Goal: Transaction & Acquisition: Purchase product/service

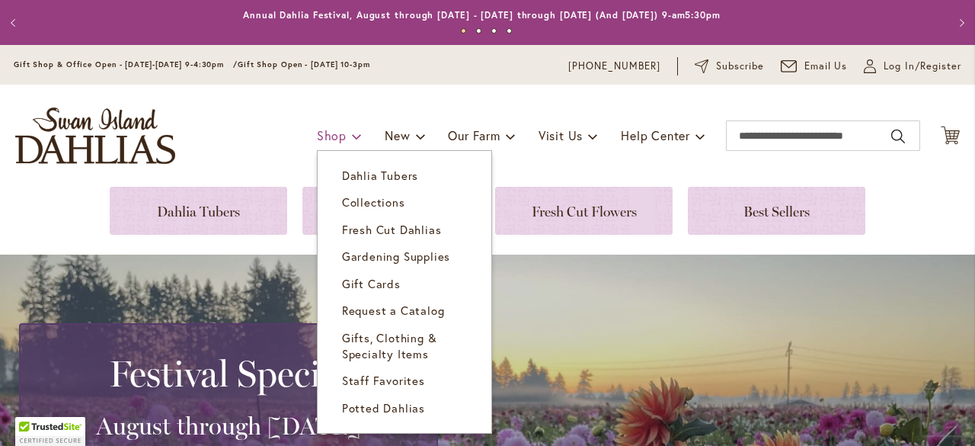
click at [317, 143] on link "Shop" at bounding box center [339, 135] width 45 height 29
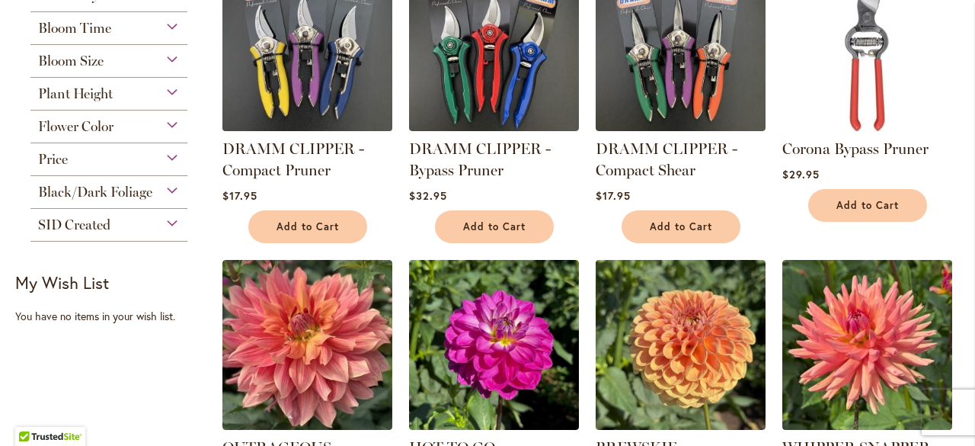
scroll to position [258, 0]
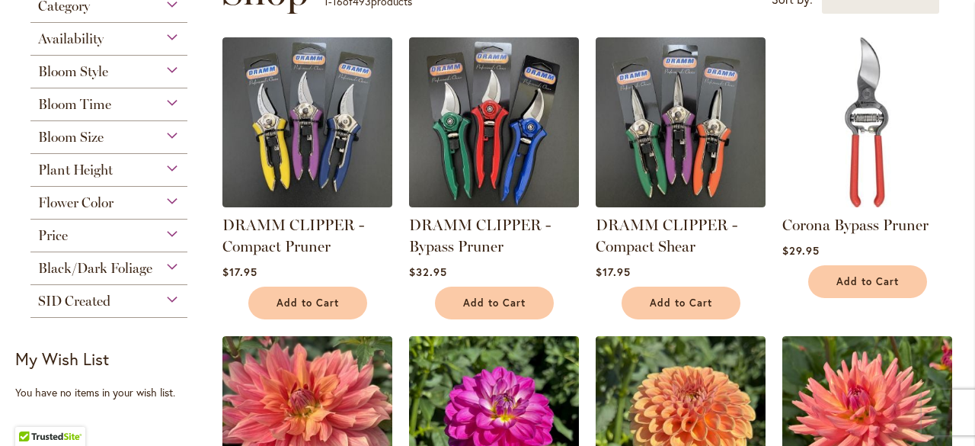
click at [111, 143] on div "Bloom Size" at bounding box center [108, 133] width 157 height 24
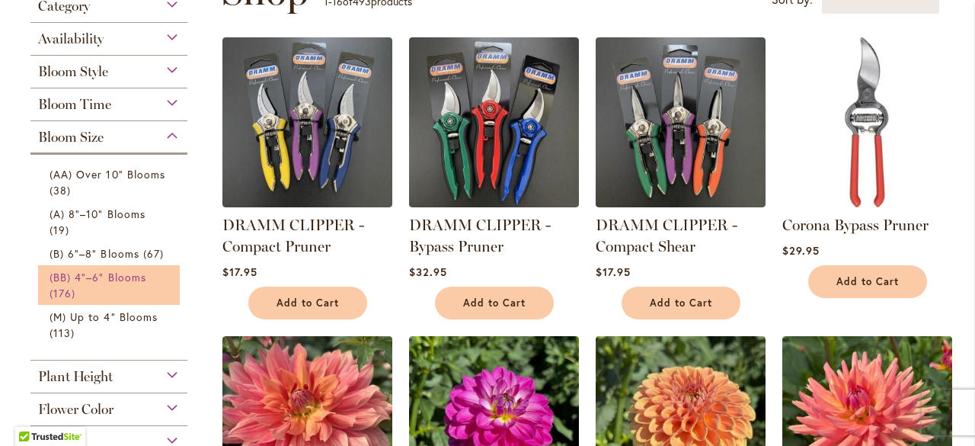
click at [99, 271] on span "(BB) 4"–6" Blooms" at bounding box center [98, 277] width 97 height 14
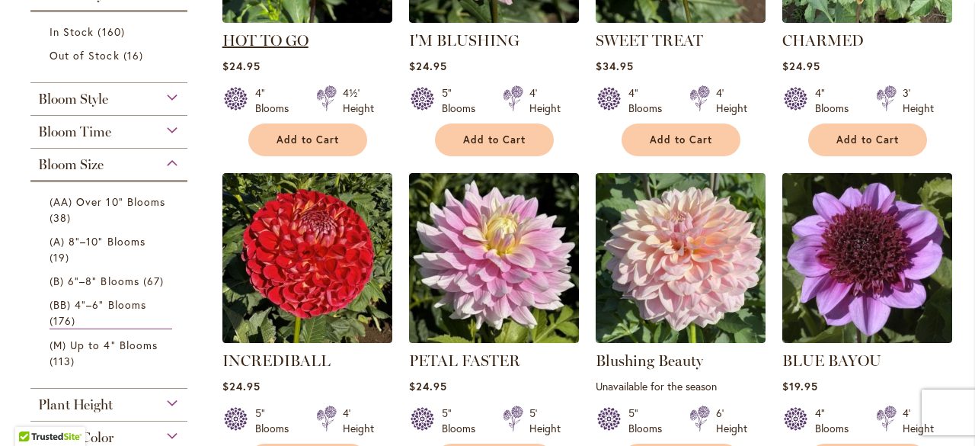
scroll to position [533, 0]
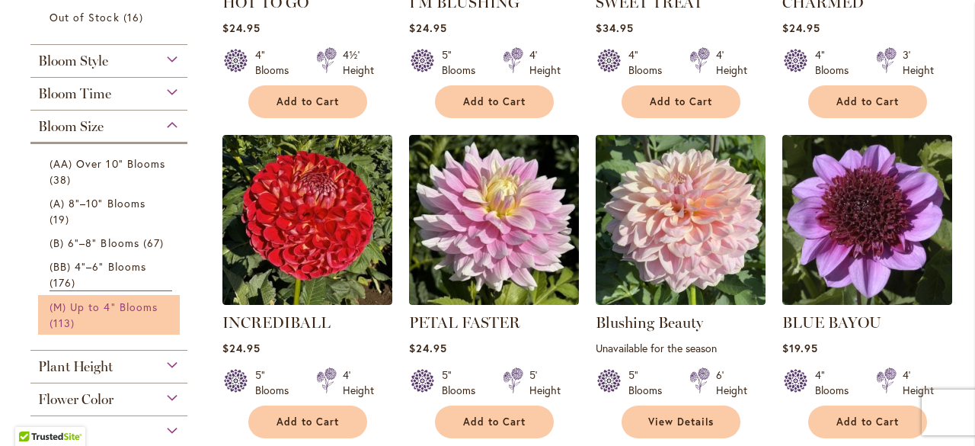
click at [94, 309] on span "(M) Up to 4" Blooms" at bounding box center [104, 306] width 108 height 14
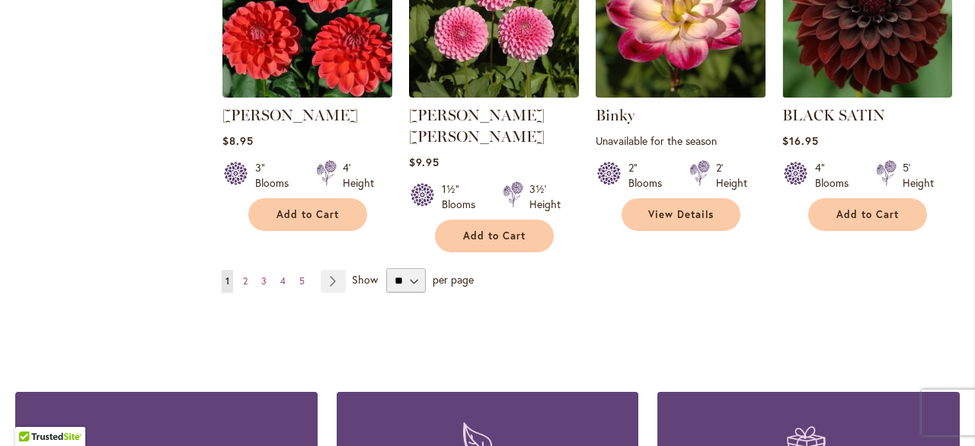
scroll to position [1448, 0]
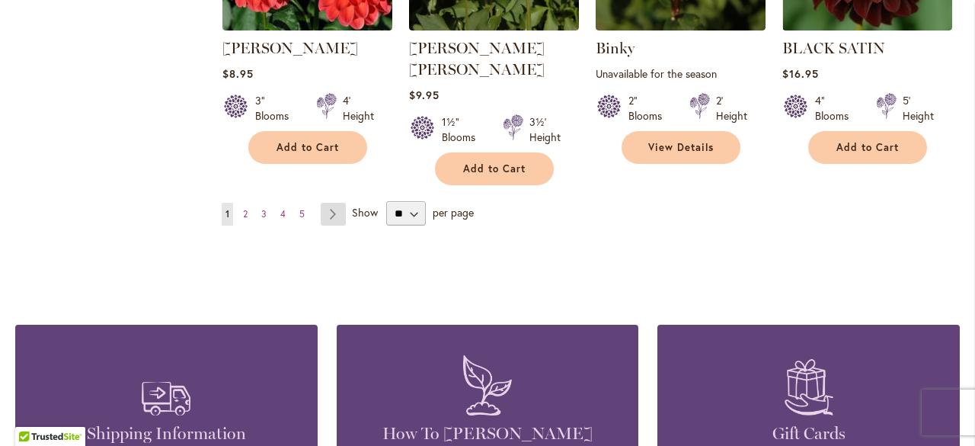
click at [330, 203] on link "Page Next" at bounding box center [333, 214] width 25 height 23
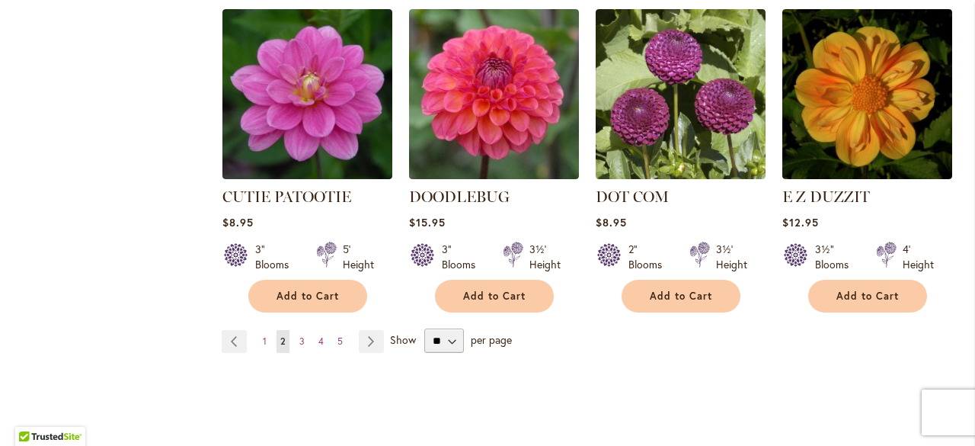
scroll to position [1372, 0]
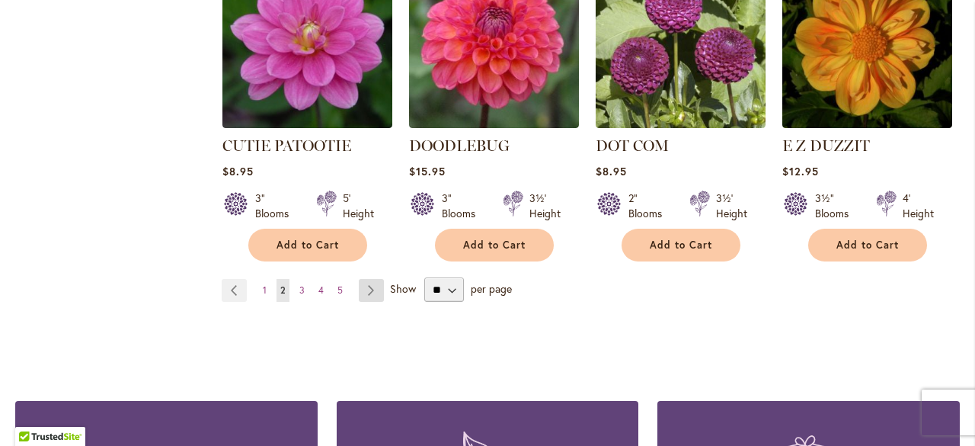
click at [367, 279] on link "Page Next" at bounding box center [371, 290] width 25 height 23
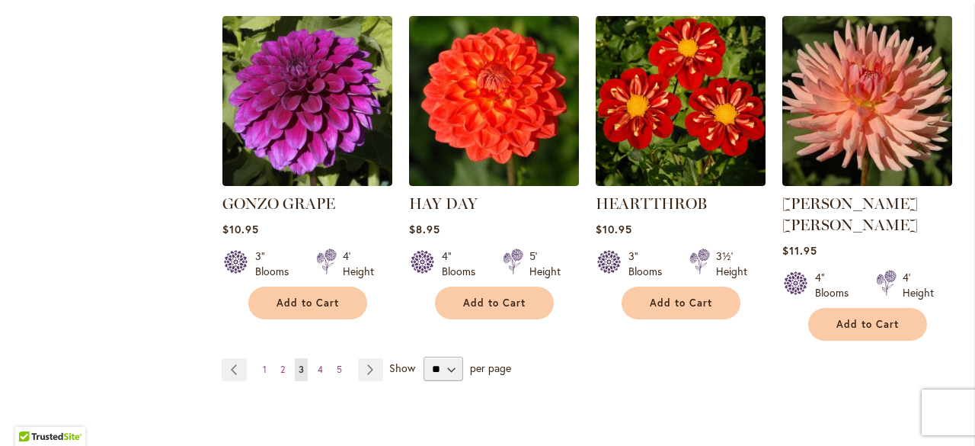
scroll to position [1448, 0]
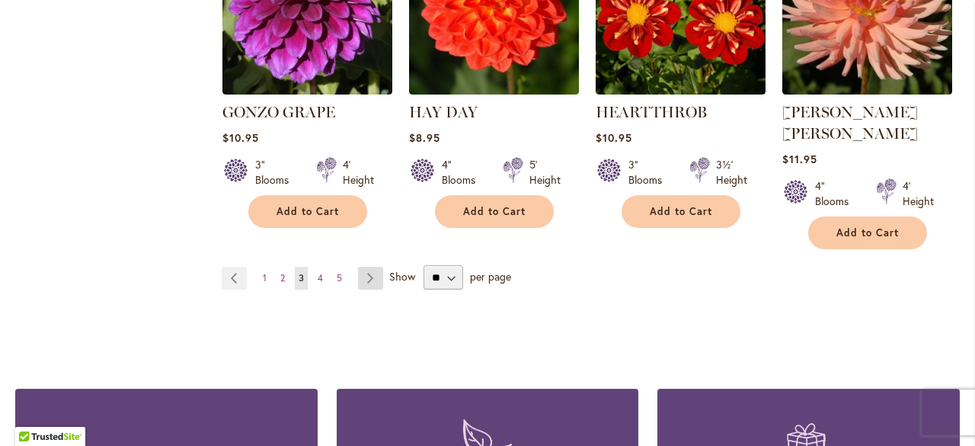
click at [368, 267] on link "Page Next" at bounding box center [370, 278] width 25 height 23
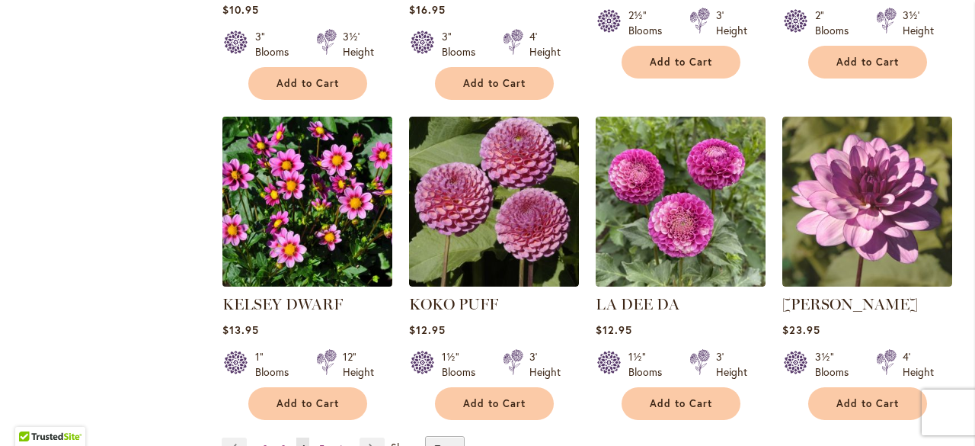
scroll to position [1448, 0]
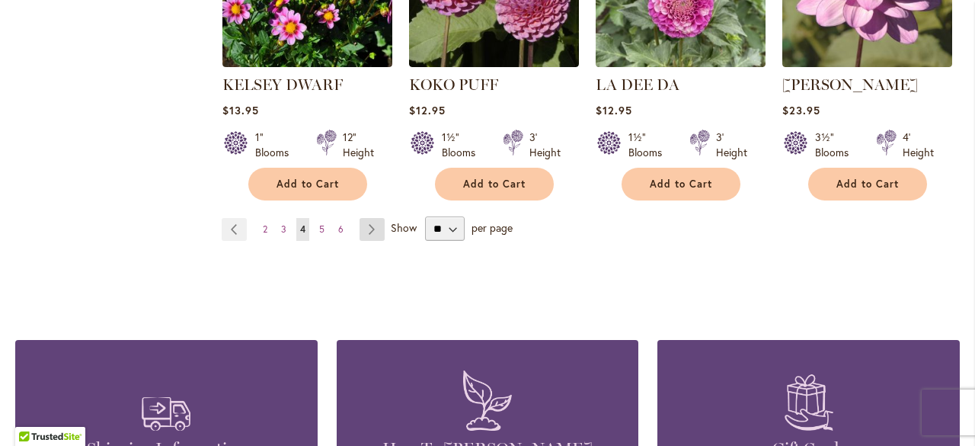
click at [373, 218] on link "Page Next" at bounding box center [372, 229] width 25 height 23
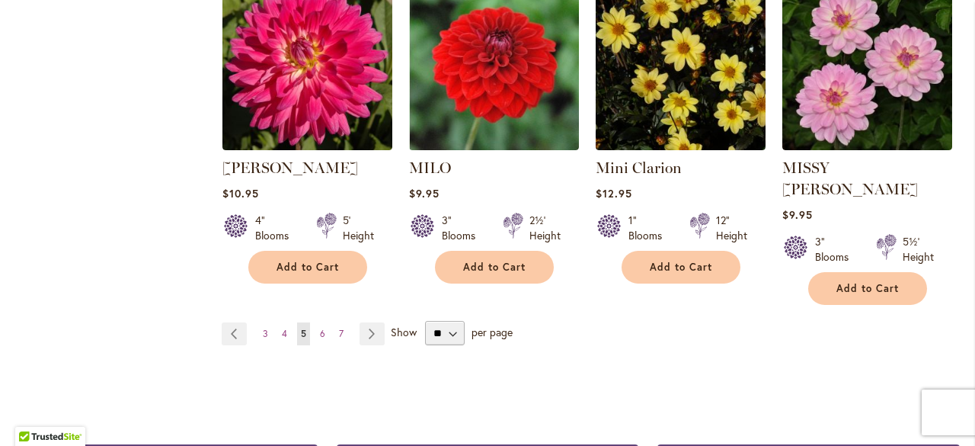
scroll to position [1372, 0]
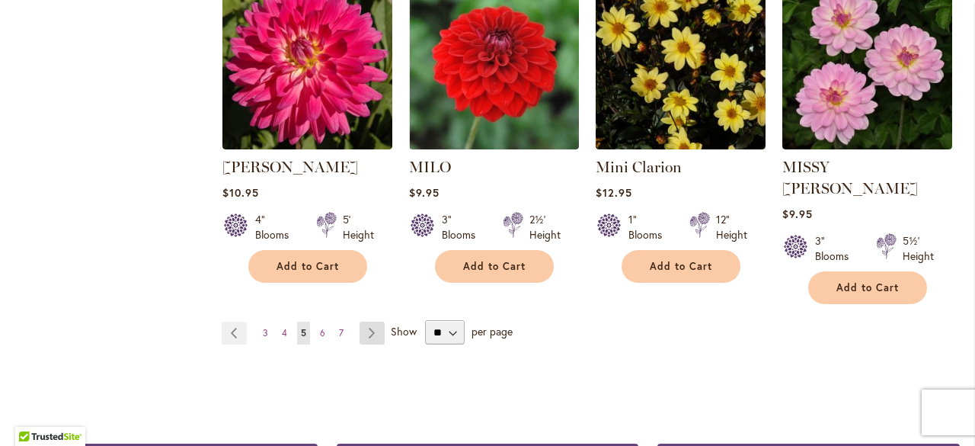
click at [372, 322] on link "Page Next" at bounding box center [372, 333] width 25 height 23
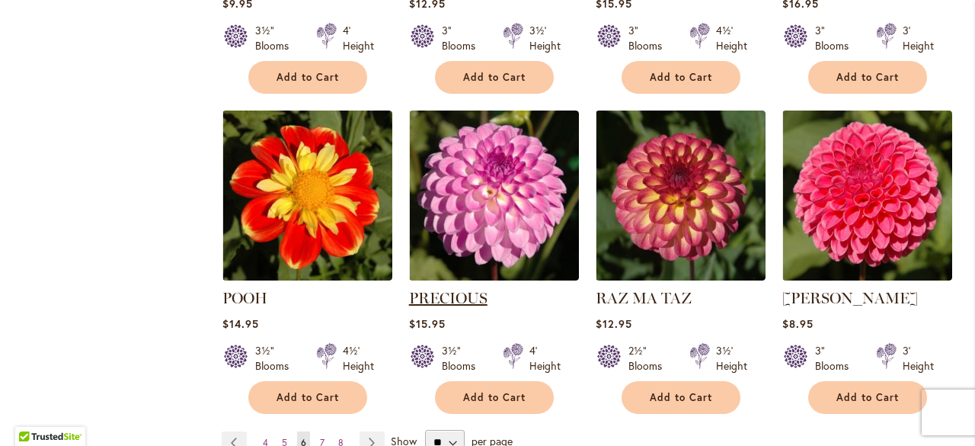
scroll to position [1295, 0]
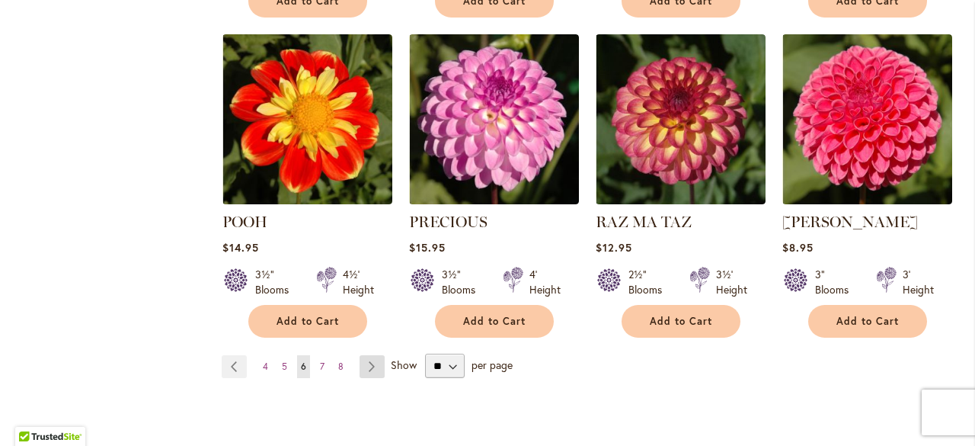
click at [371, 355] on link "Page Next" at bounding box center [372, 366] width 25 height 23
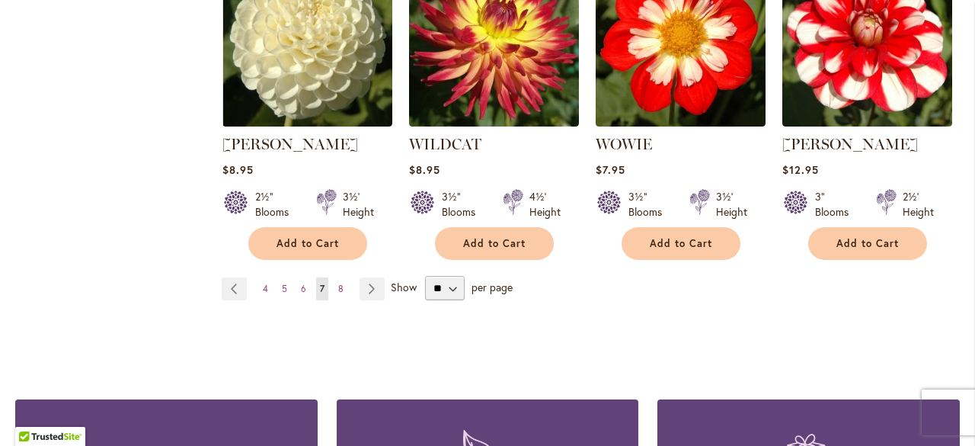
scroll to position [1448, 0]
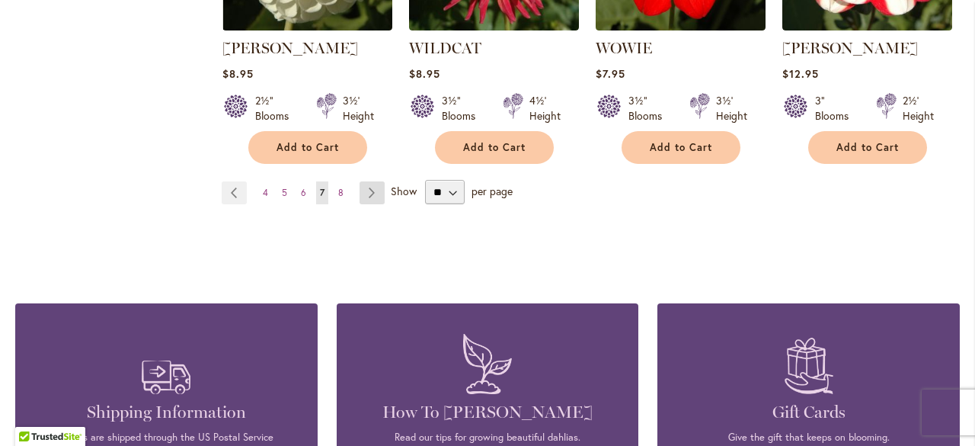
click at [372, 186] on link "Page Next" at bounding box center [372, 192] width 25 height 23
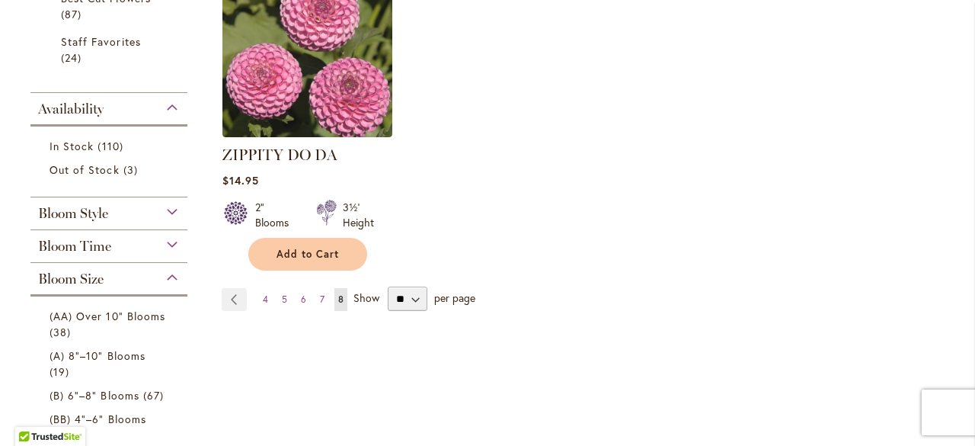
scroll to position [457, 0]
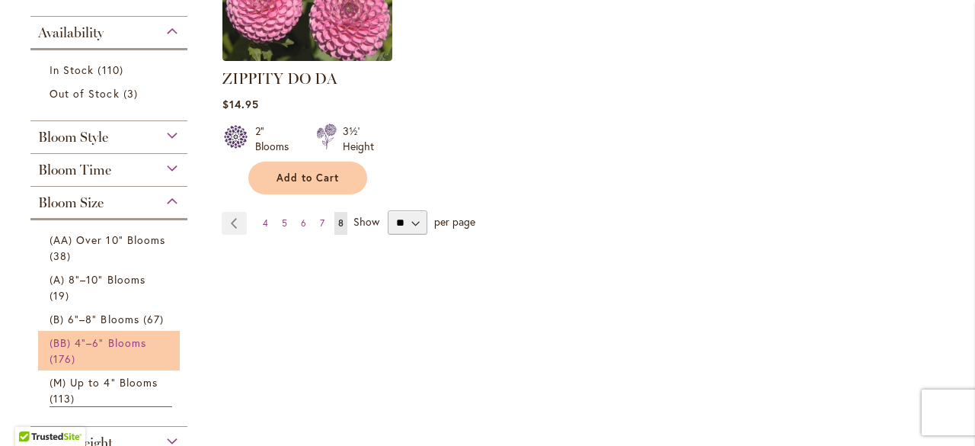
click at [127, 339] on span "(BB) 4"–6" Blooms" at bounding box center [98, 342] width 97 height 14
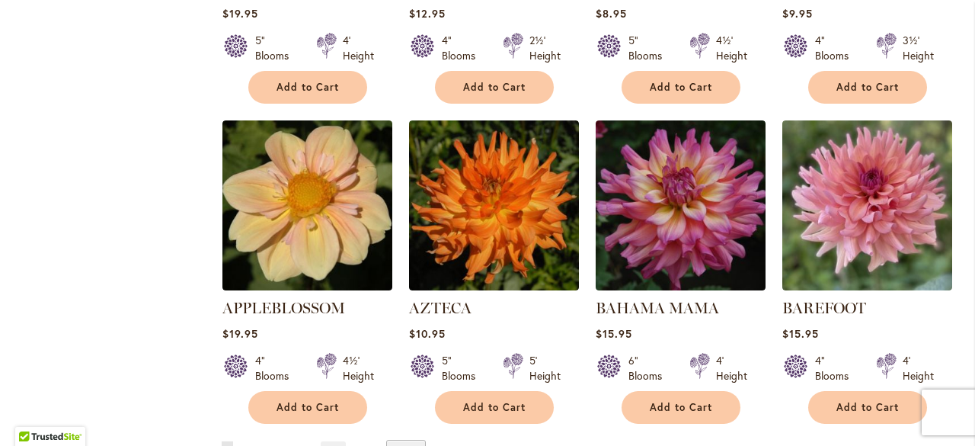
scroll to position [1219, 0]
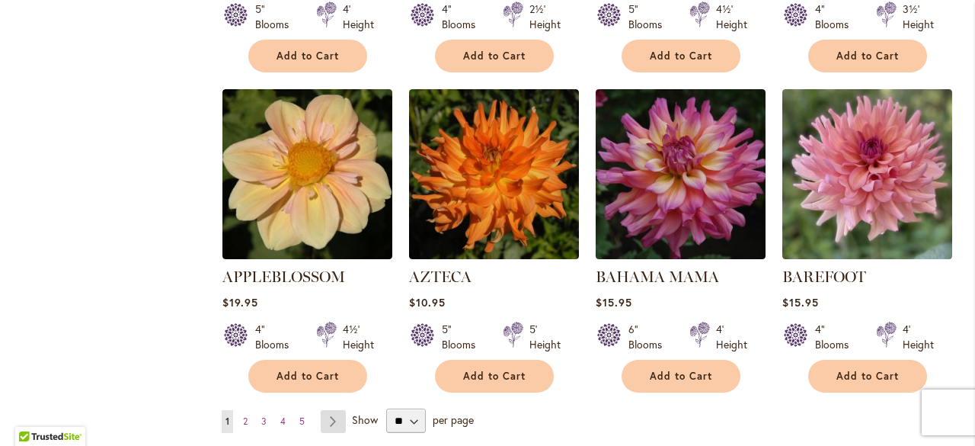
click at [334, 421] on link "Page Next" at bounding box center [333, 421] width 25 height 23
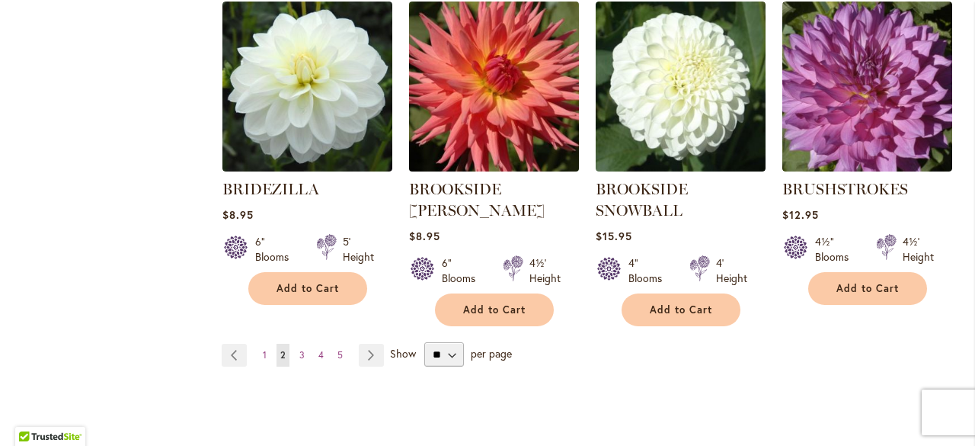
scroll to position [1372, 0]
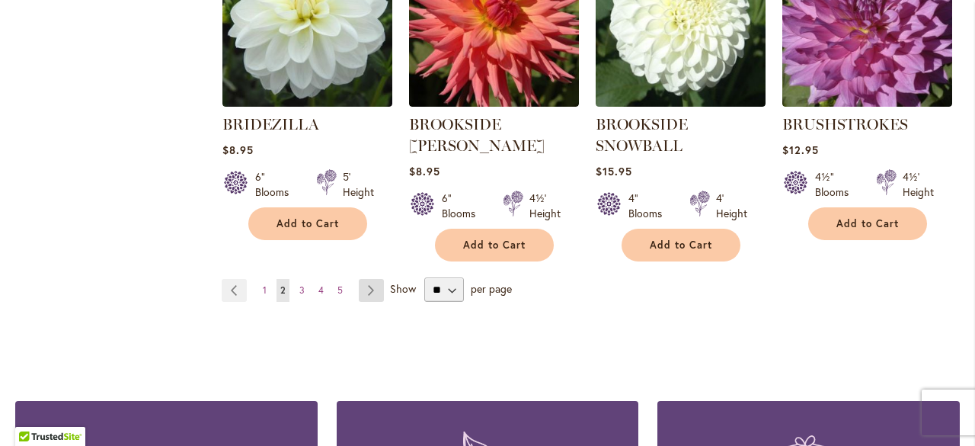
click at [364, 290] on link "Page Next" at bounding box center [371, 290] width 25 height 23
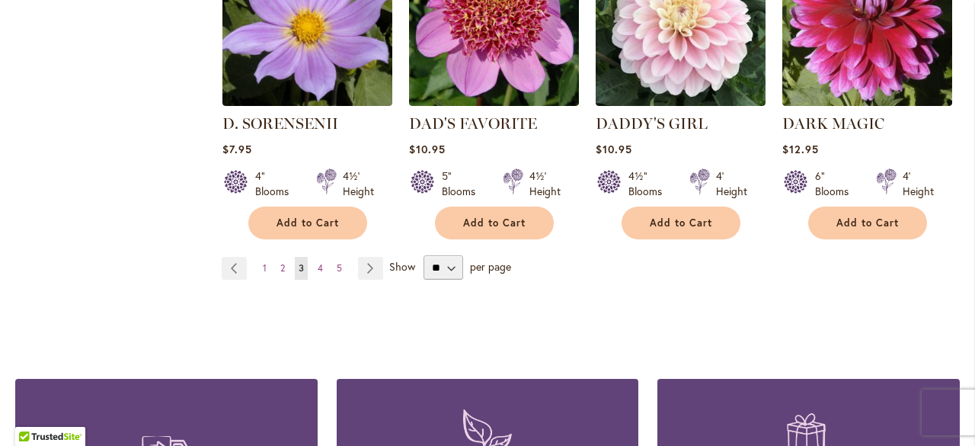
scroll to position [1448, 0]
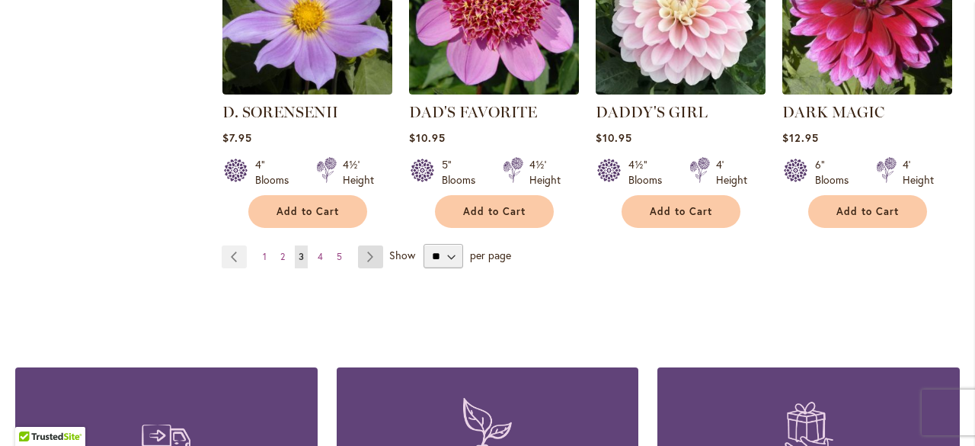
click at [366, 245] on link "Page Next" at bounding box center [370, 256] width 25 height 23
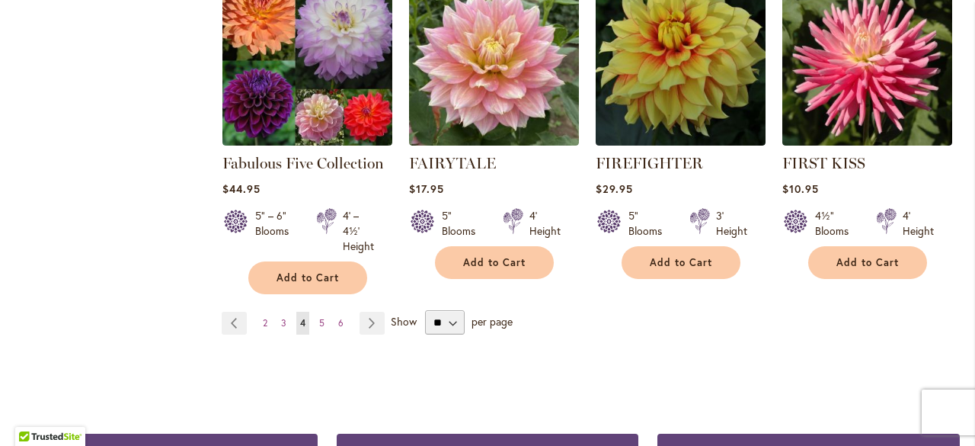
scroll to position [1372, 0]
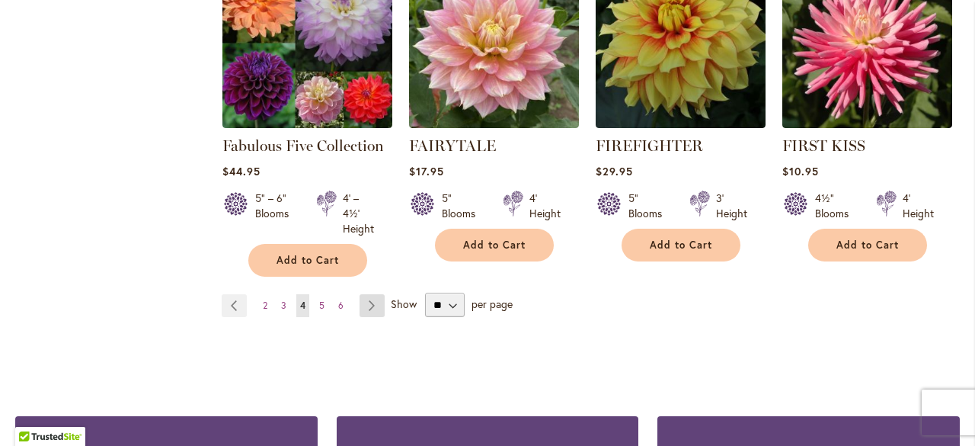
click at [369, 294] on link "Page Next" at bounding box center [372, 305] width 25 height 23
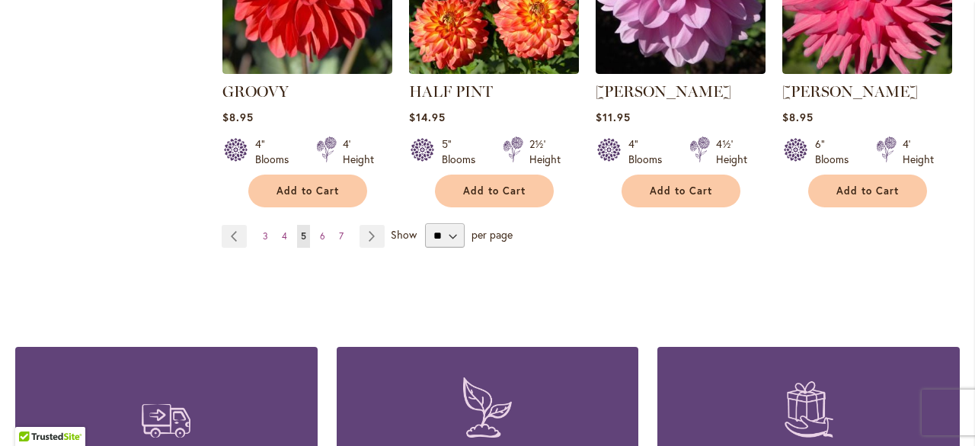
scroll to position [1448, 0]
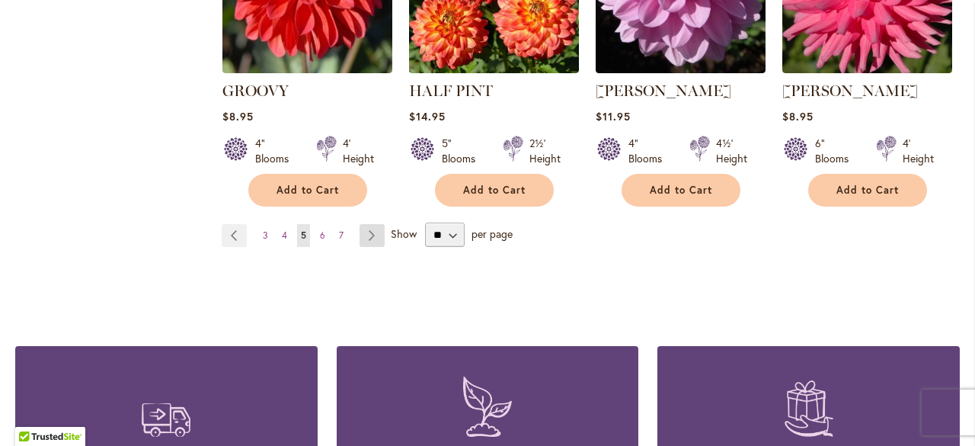
click at [365, 224] on link "Page Next" at bounding box center [372, 235] width 25 height 23
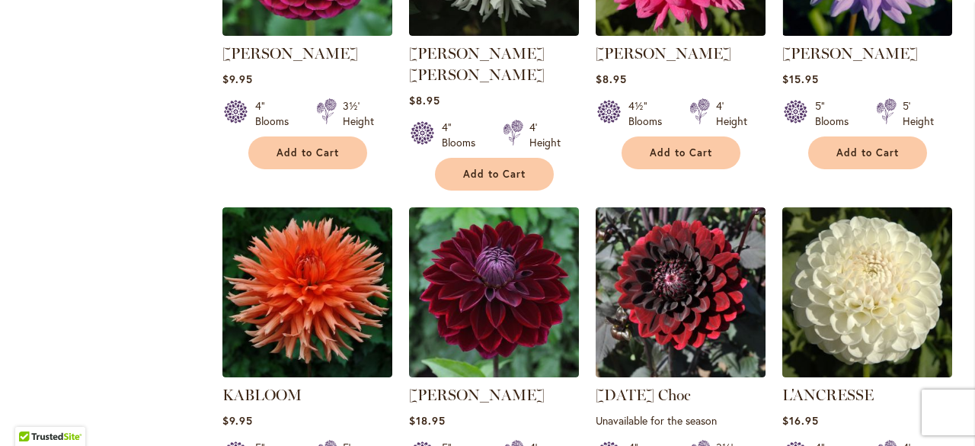
scroll to position [1219, 0]
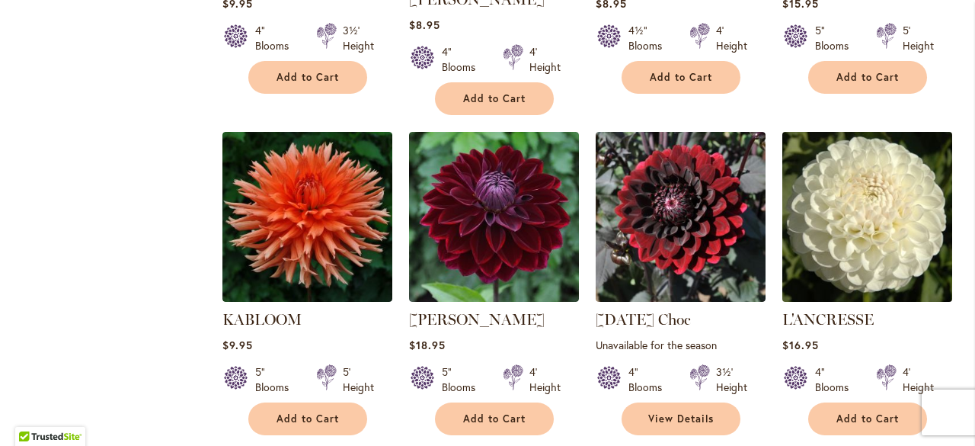
click at [853, 166] on img at bounding box center [867, 216] width 178 height 178
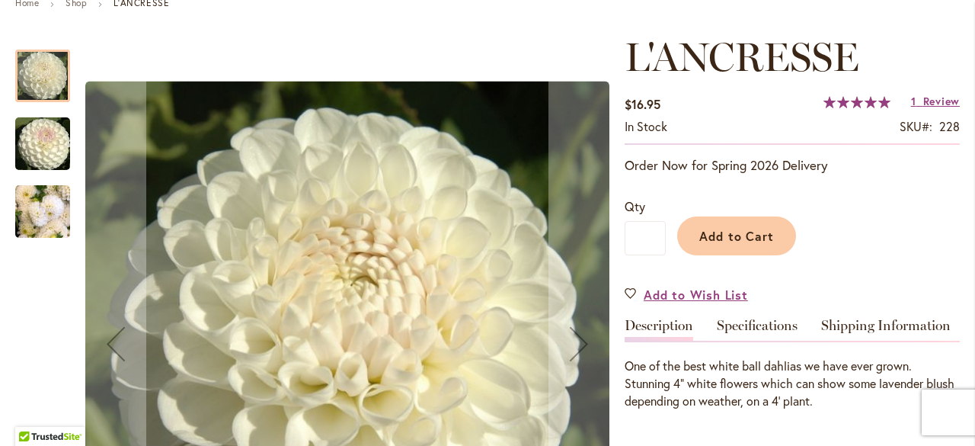
scroll to position [229, 0]
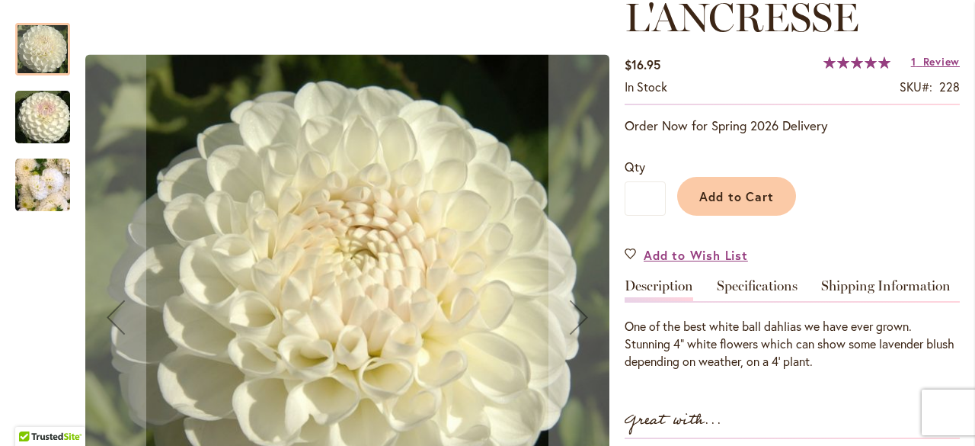
click at [32, 181] on img "L'ANCRESSE" at bounding box center [42, 185] width 55 height 73
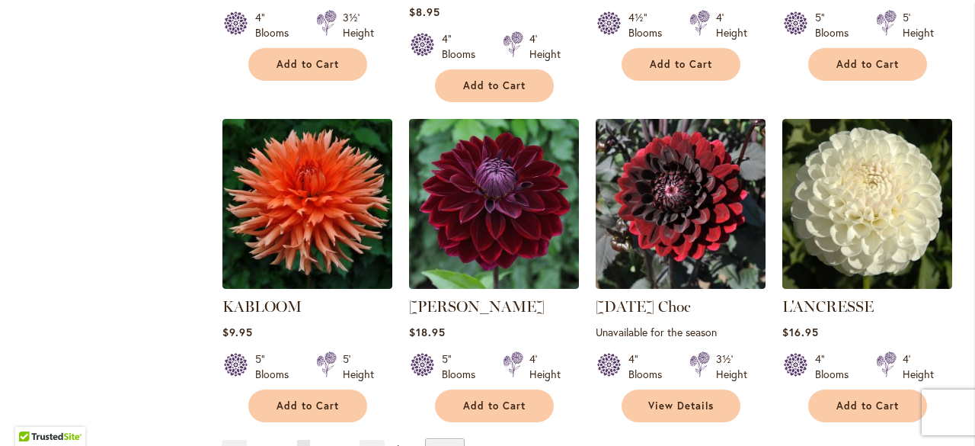
scroll to position [1295, 0]
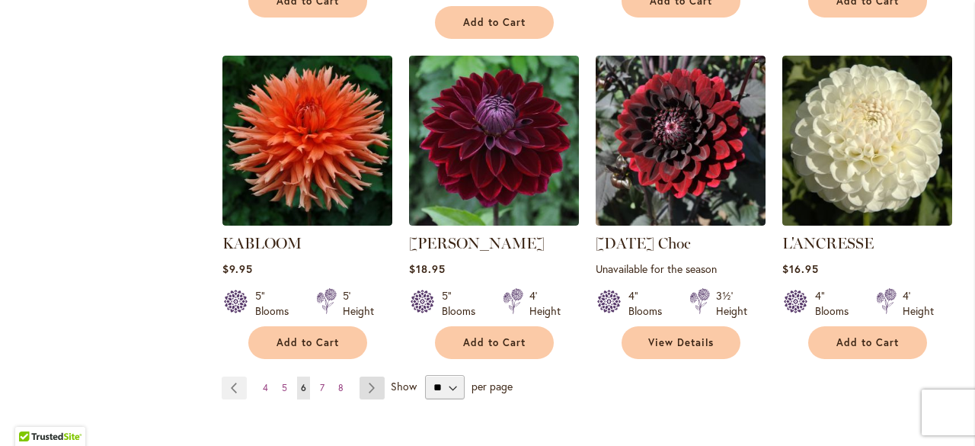
click at [372, 376] on link "Page Next" at bounding box center [372, 387] width 25 height 23
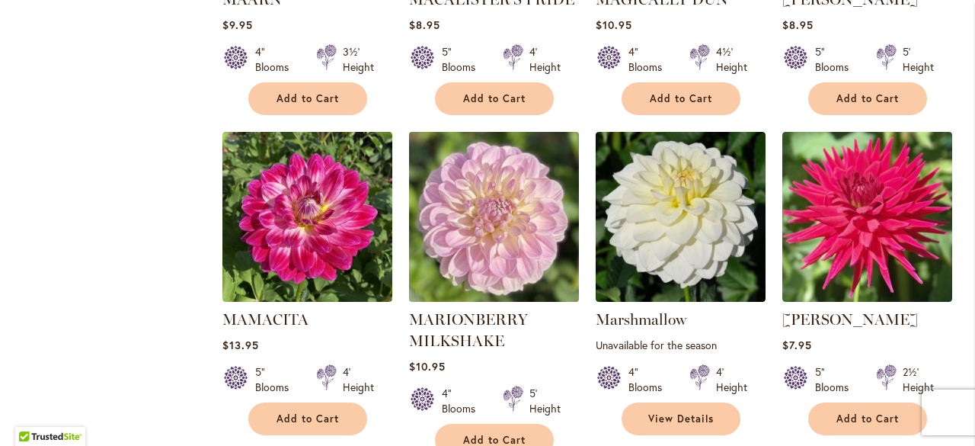
scroll to position [1295, 0]
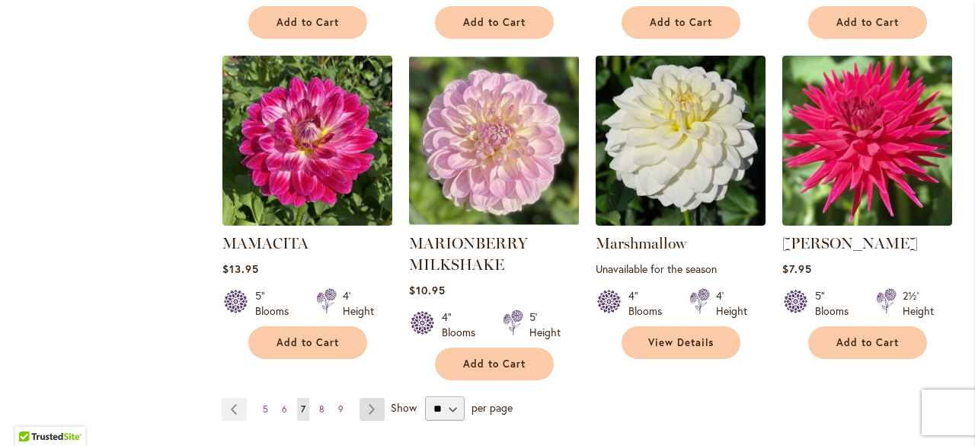
click at [369, 398] on link "Page Next" at bounding box center [372, 409] width 25 height 23
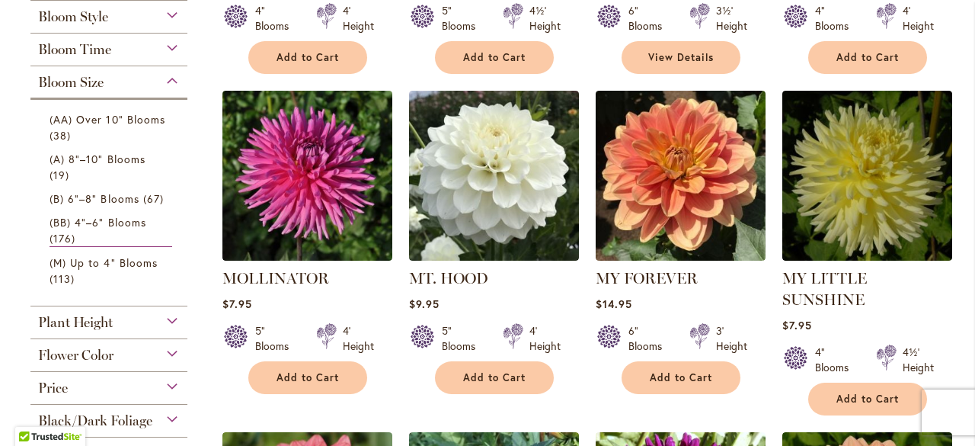
scroll to position [610, 0]
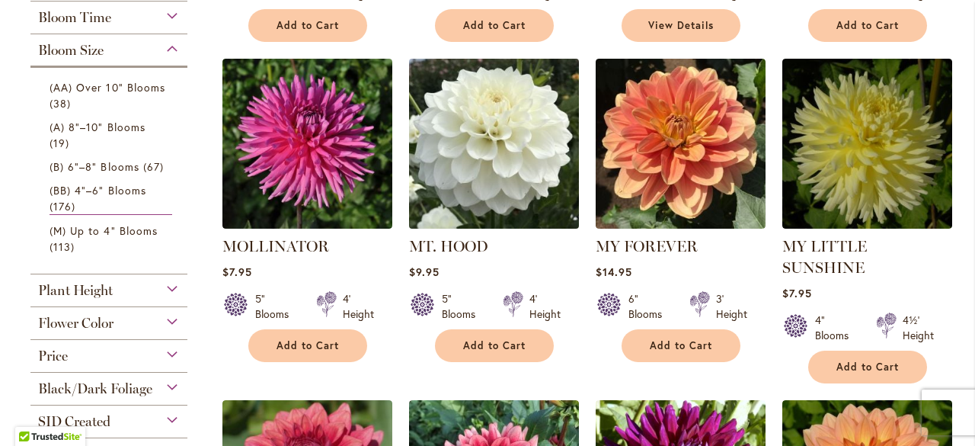
click at [517, 166] on img at bounding box center [494, 143] width 178 height 178
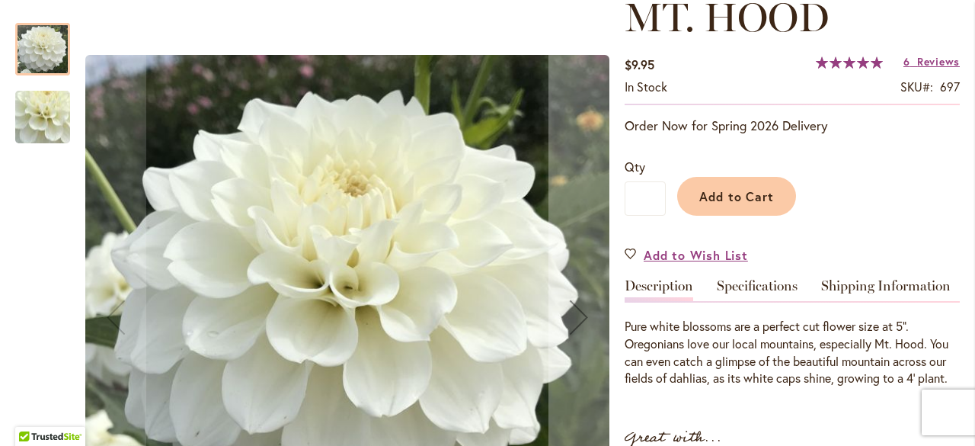
scroll to position [305, 0]
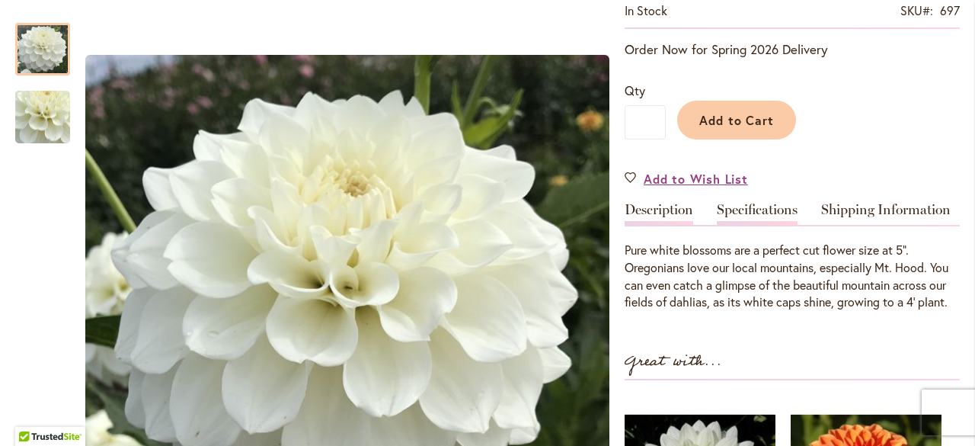
click at [748, 207] on link "Specifications" at bounding box center [757, 214] width 81 height 22
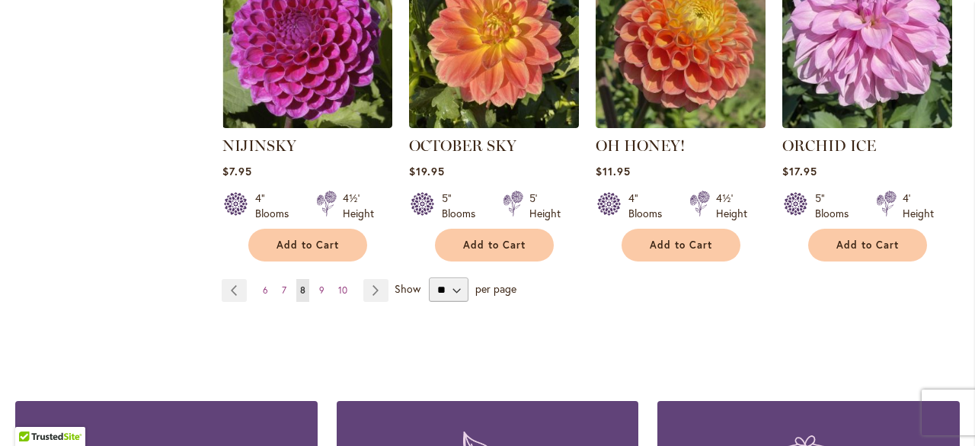
scroll to position [1448, 0]
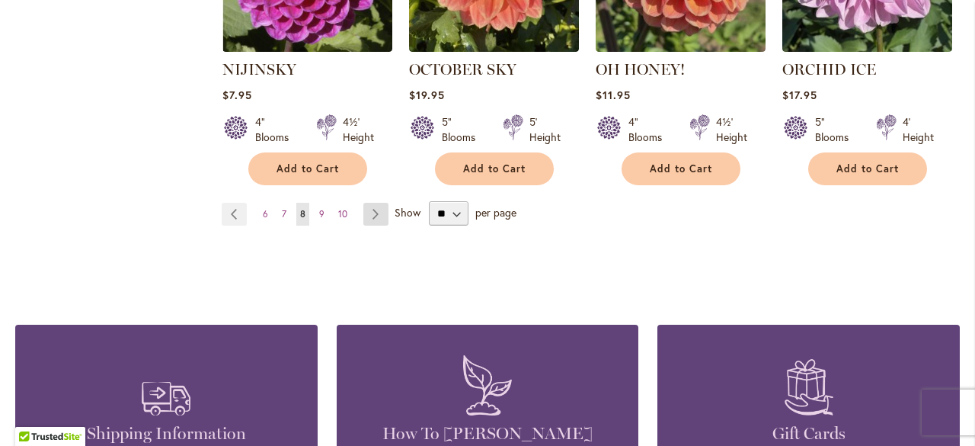
click at [376, 203] on link "Page Next" at bounding box center [375, 214] width 25 height 23
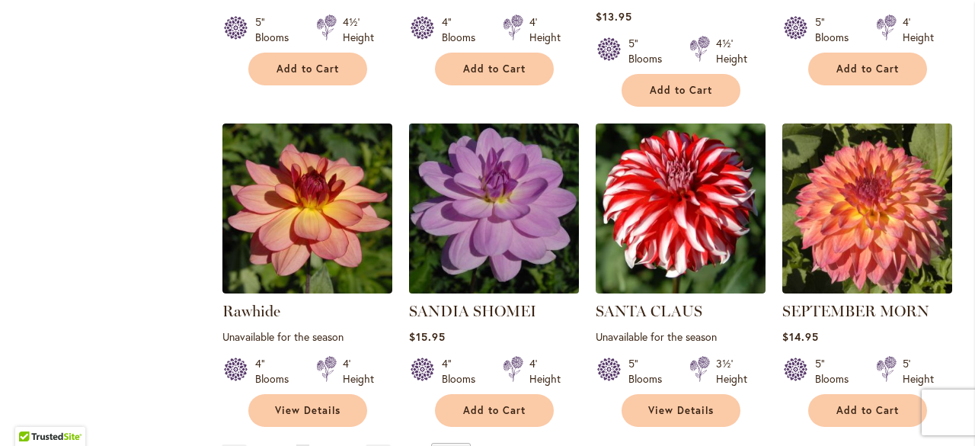
scroll to position [1295, 0]
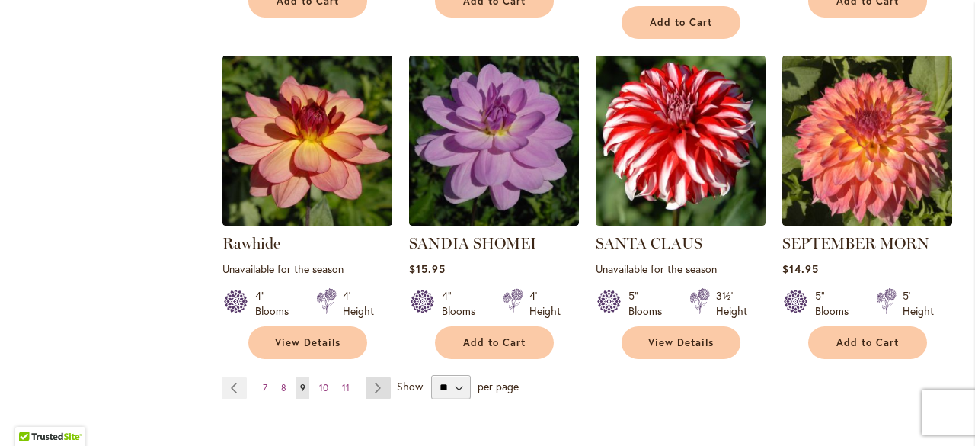
click at [373, 382] on link "Page Next" at bounding box center [378, 387] width 25 height 23
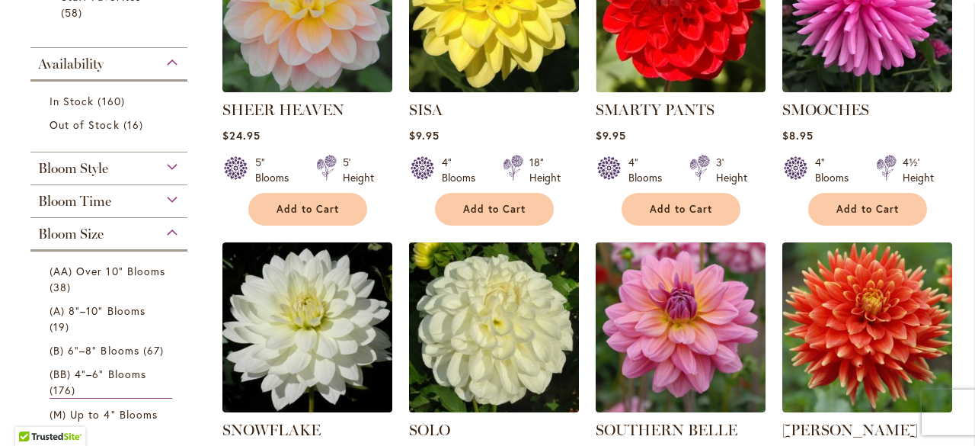
scroll to position [533, 0]
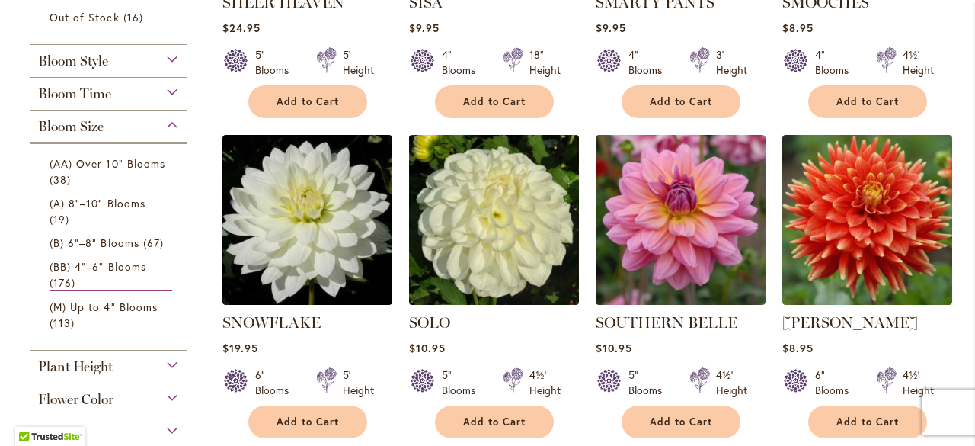
click at [466, 188] on img at bounding box center [494, 219] width 178 height 178
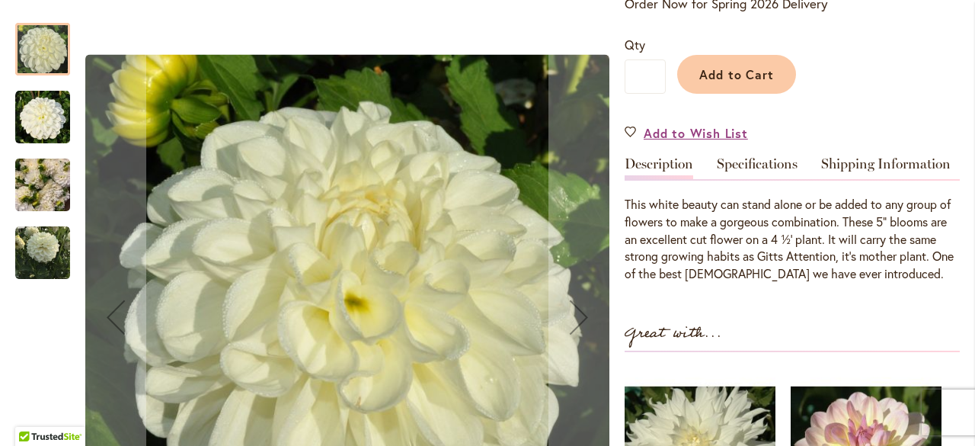
scroll to position [381, 0]
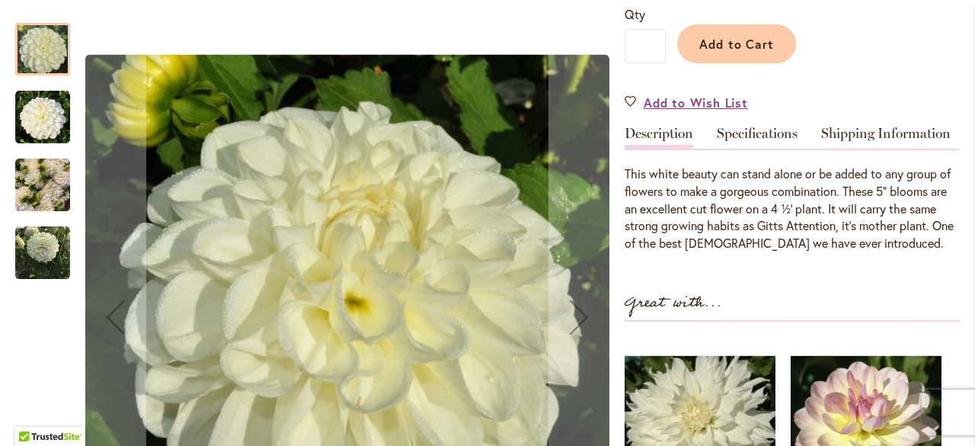
click at [45, 171] on img "SOLO" at bounding box center [42, 185] width 55 height 73
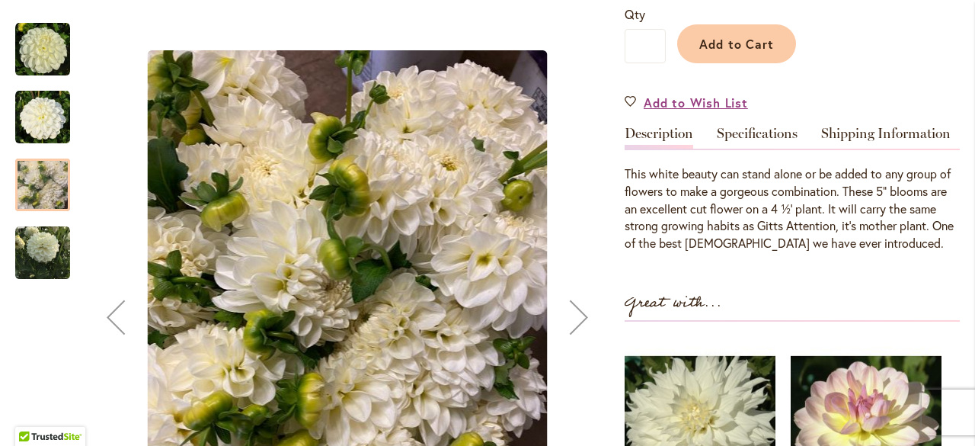
click at [46, 248] on img "SOLO" at bounding box center [42, 253] width 55 height 55
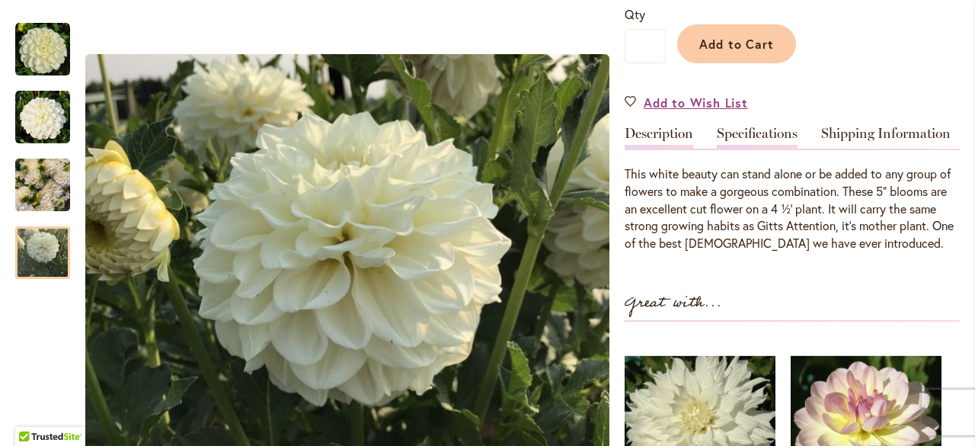
click at [745, 133] on link "Specifications" at bounding box center [757, 138] width 81 height 22
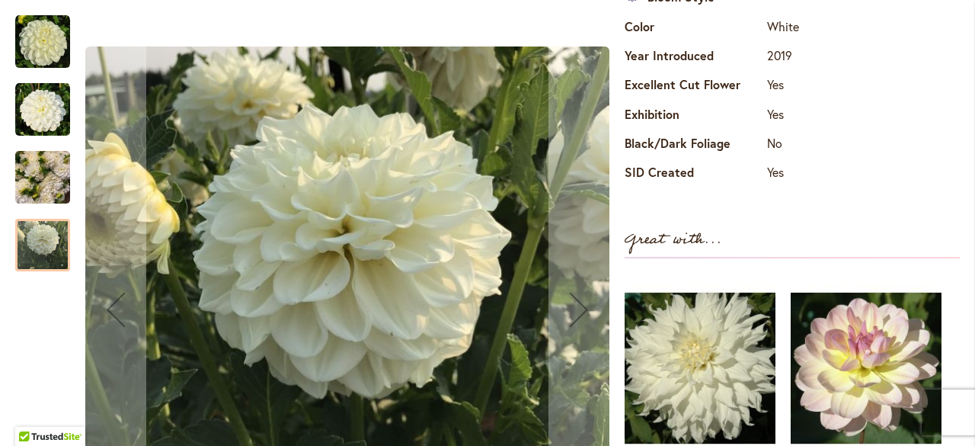
scroll to position [735, 0]
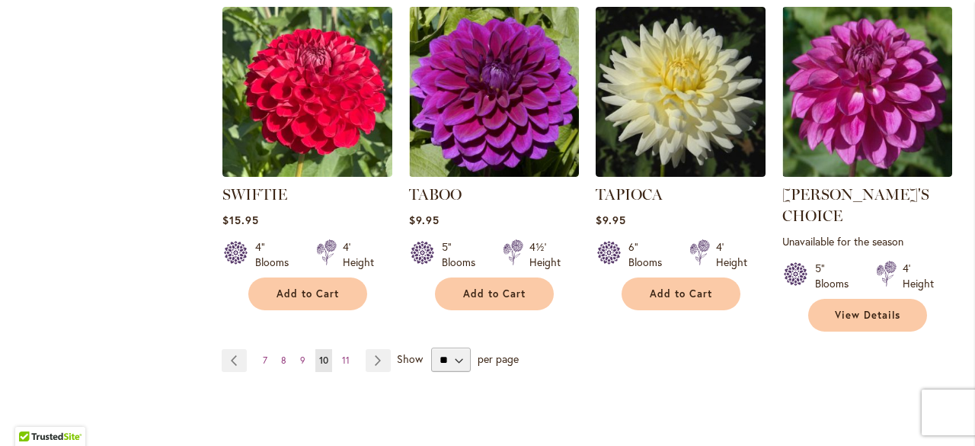
scroll to position [1372, 0]
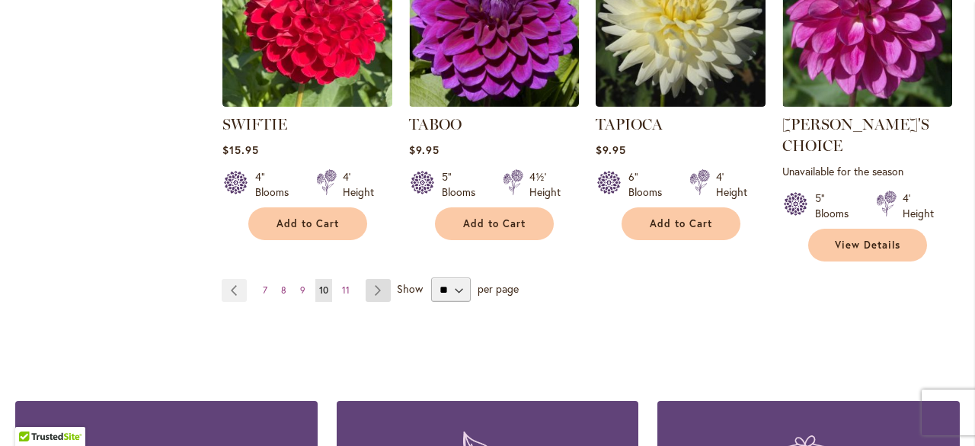
click at [373, 279] on link "Page Next" at bounding box center [378, 290] width 25 height 23
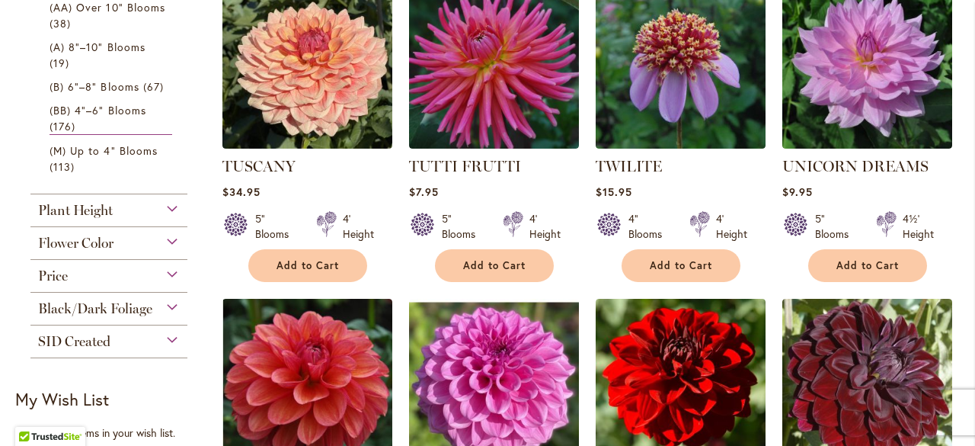
scroll to position [686, 0]
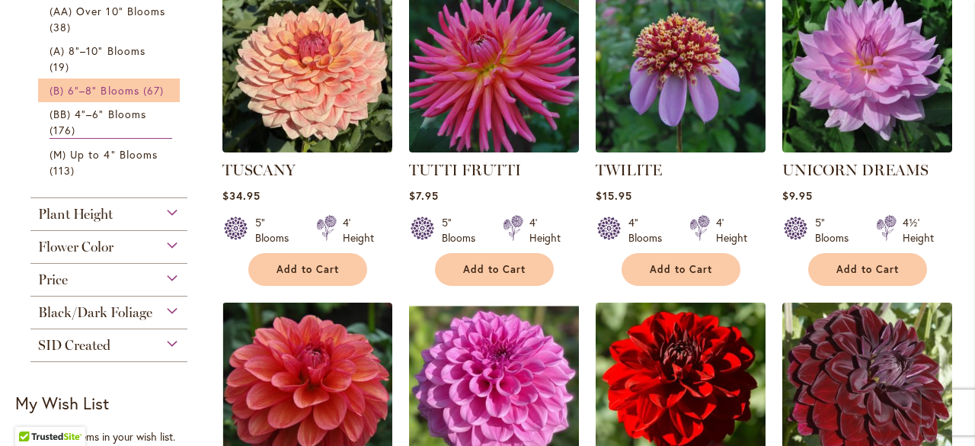
click at [136, 89] on span "(B) 6"–8" Blooms" at bounding box center [95, 90] width 90 height 14
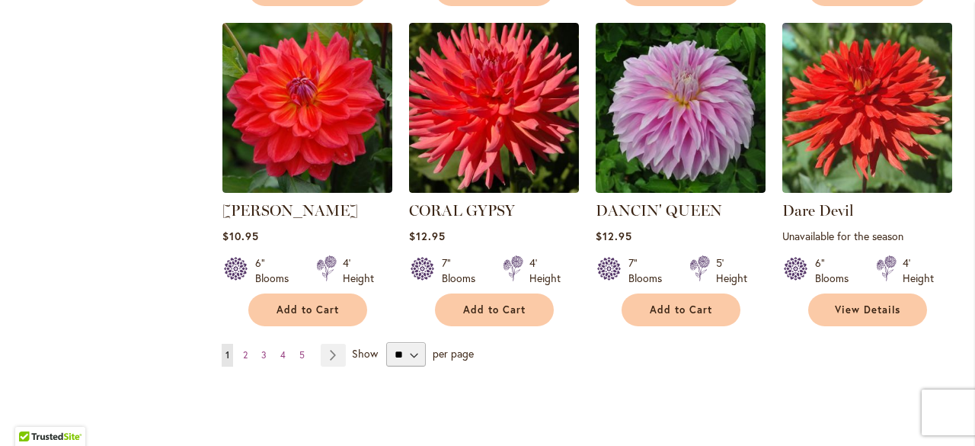
scroll to position [1448, 0]
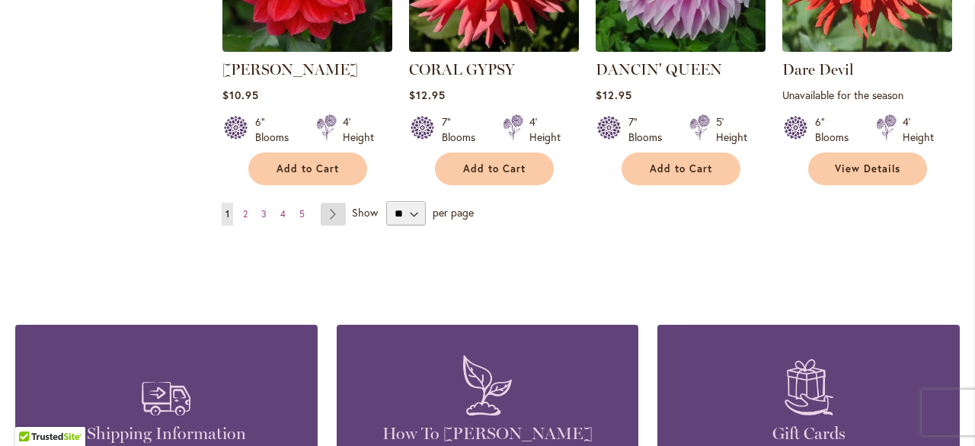
click at [332, 203] on link "Page Next" at bounding box center [333, 214] width 25 height 23
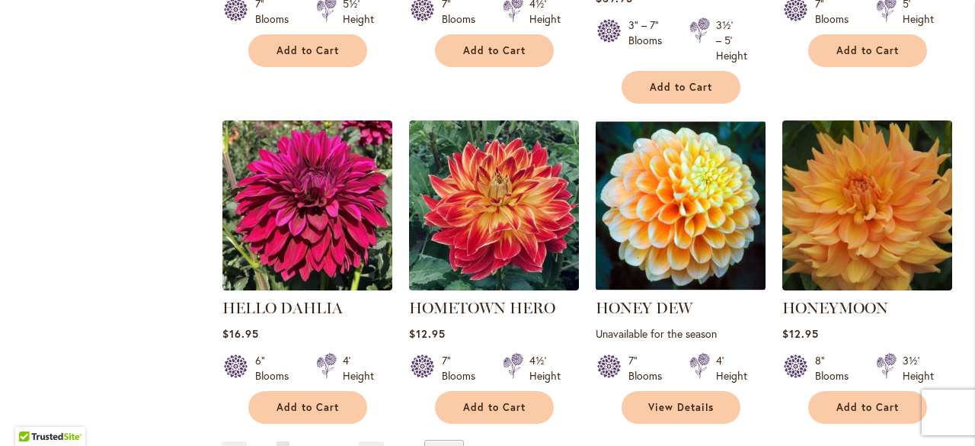
scroll to position [1448, 0]
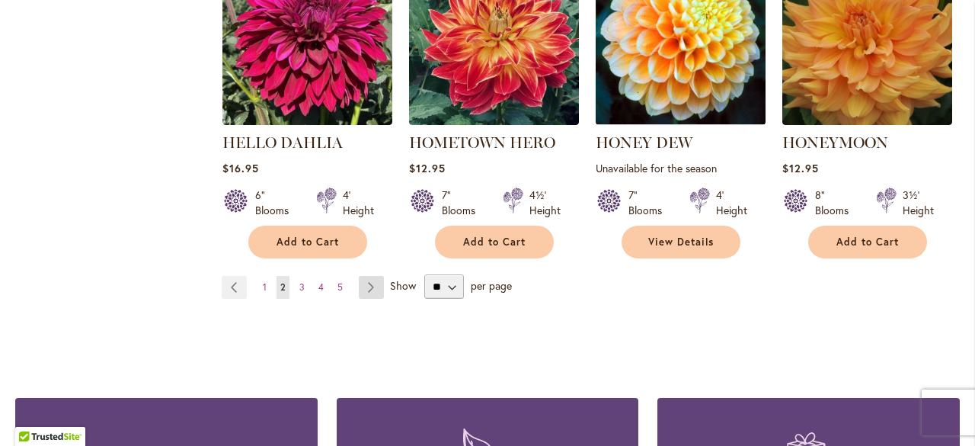
click at [368, 287] on link "Page Next" at bounding box center [371, 287] width 25 height 23
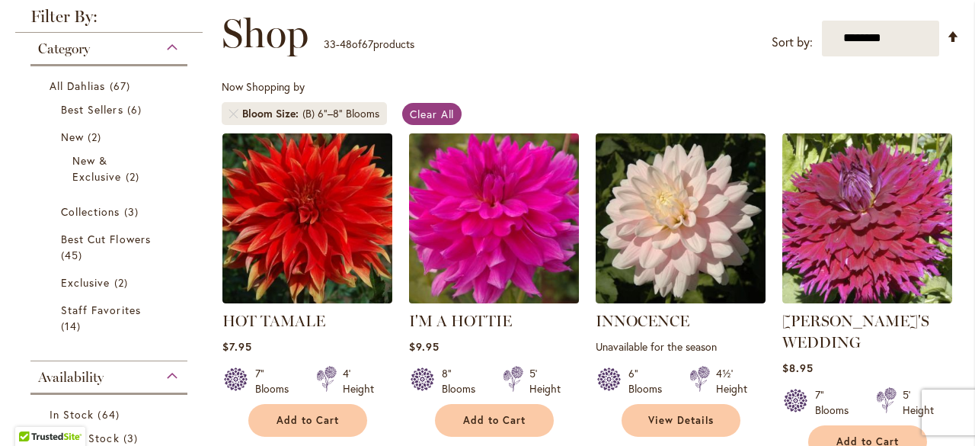
scroll to position [229, 0]
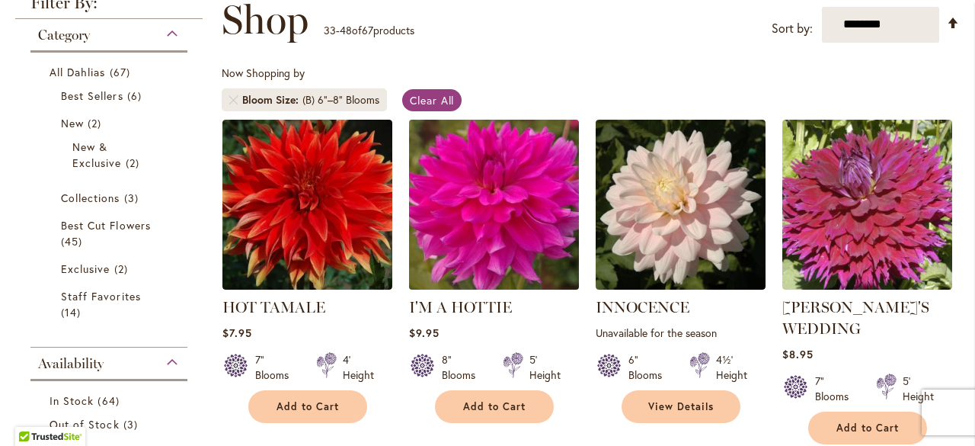
click at [483, 184] on img at bounding box center [494, 204] width 178 height 178
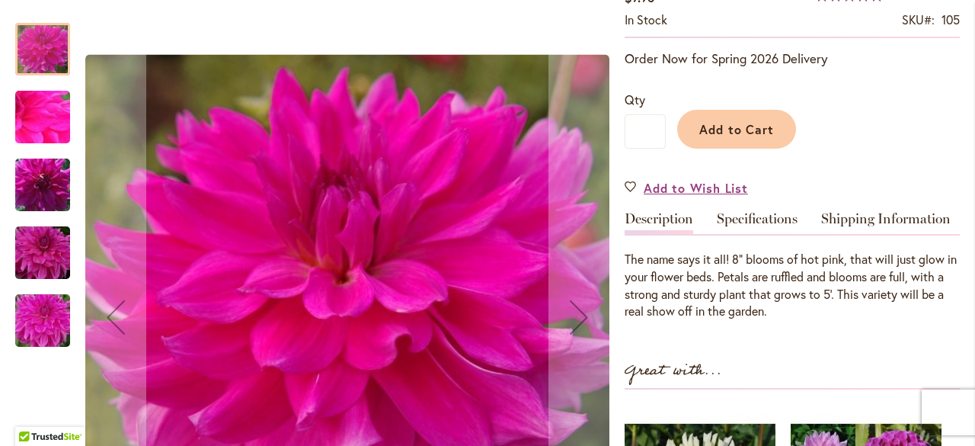
scroll to position [305, 0]
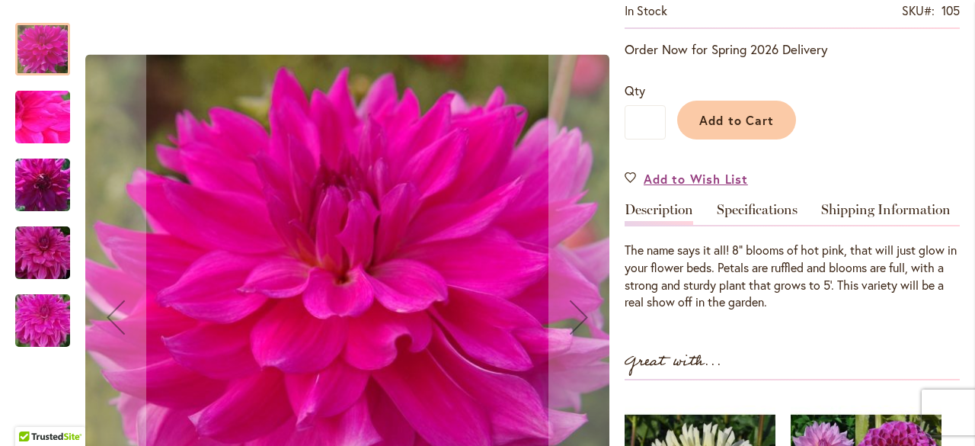
click at [31, 181] on img "I'm A Hottie" at bounding box center [43, 185] width 110 height 73
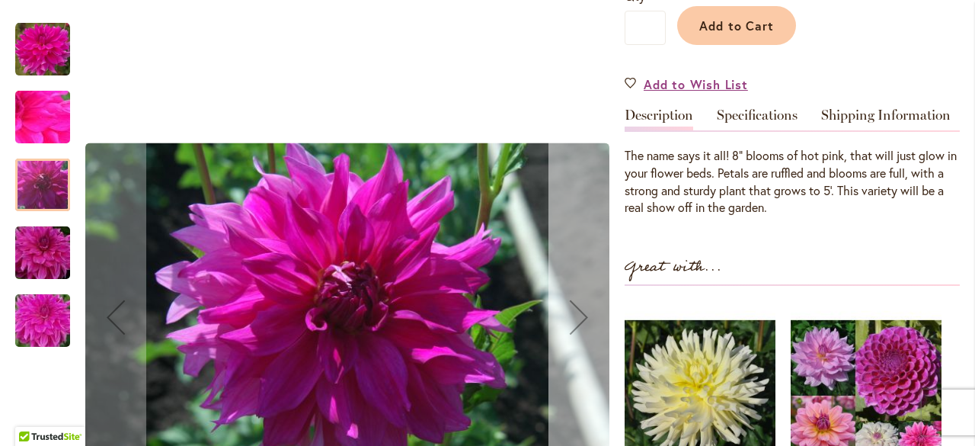
scroll to position [457, 0]
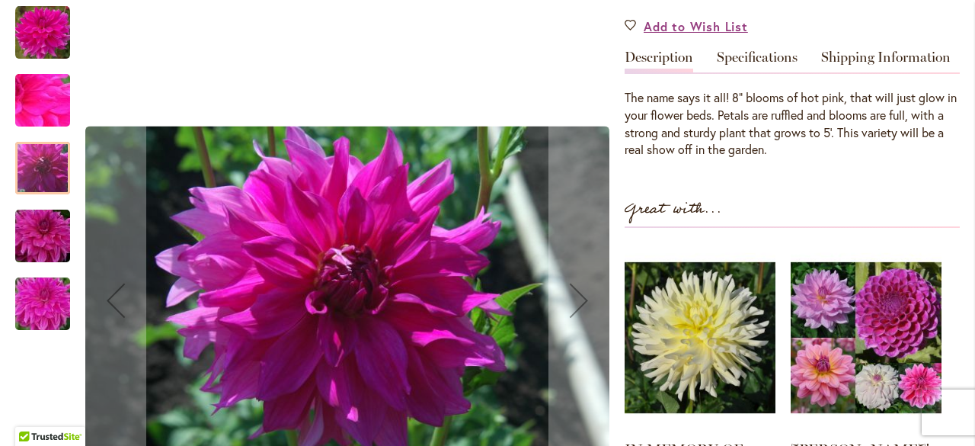
click at [45, 227] on img "I'm A Hottie" at bounding box center [43, 235] width 110 height 73
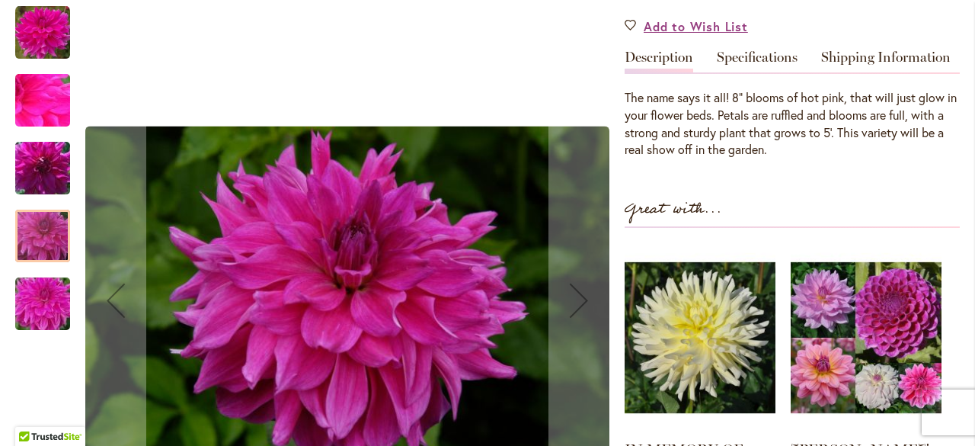
click at [33, 286] on img "I'm A Hottie" at bounding box center [43, 303] width 110 height 82
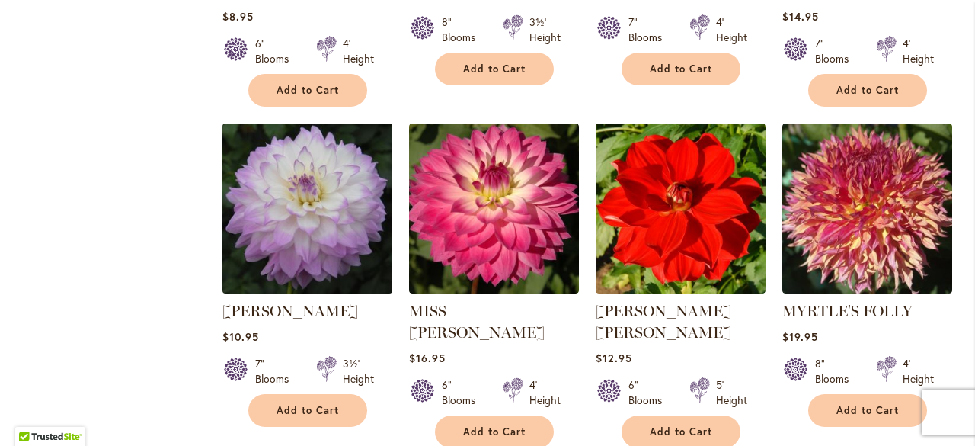
scroll to position [1295, 0]
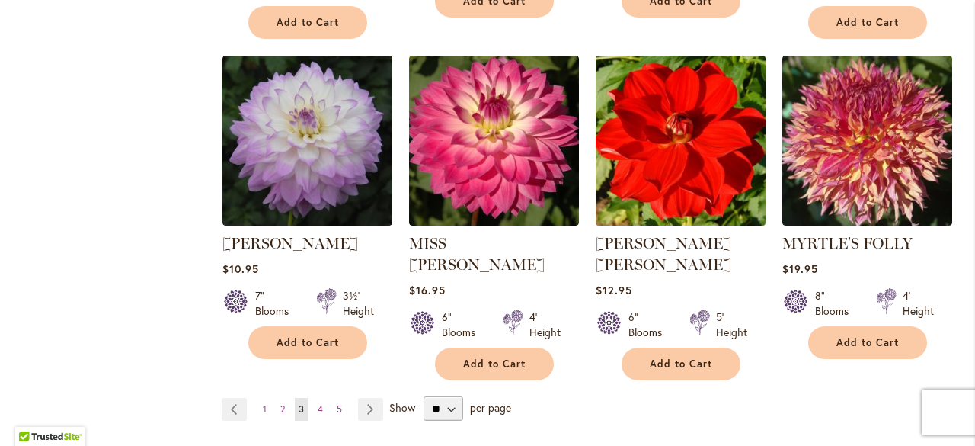
click at [659, 101] on img at bounding box center [680, 140] width 178 height 178
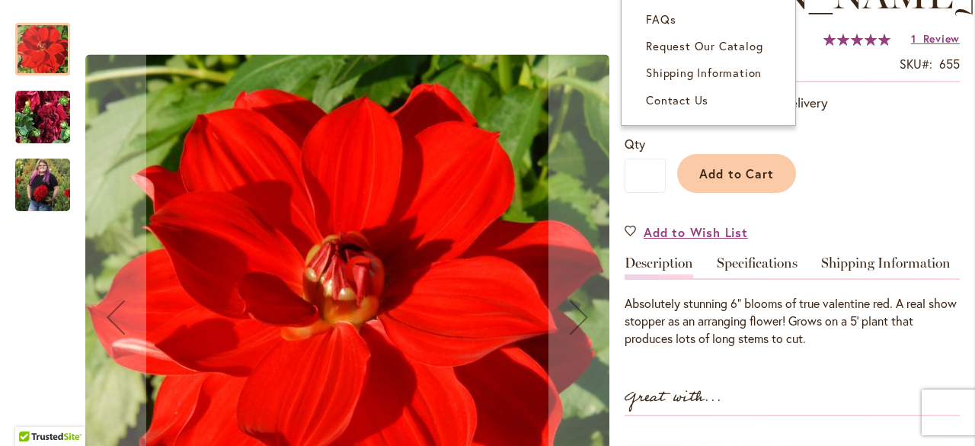
scroll to position [305, 0]
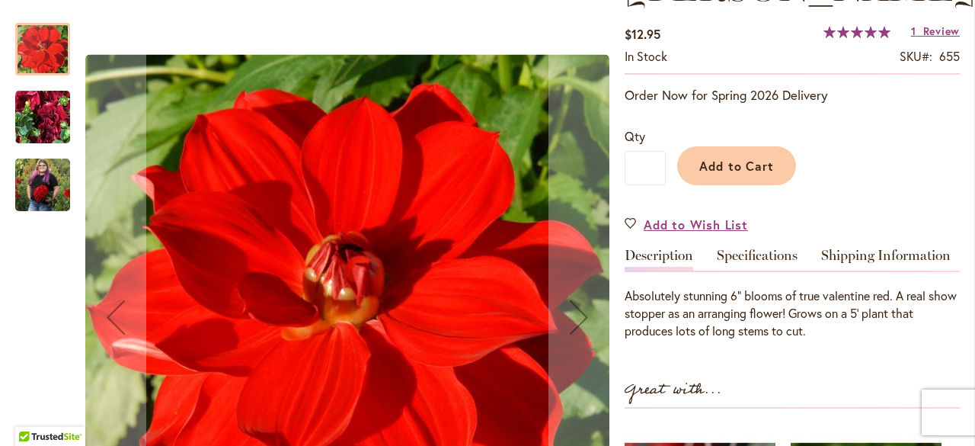
click at [30, 107] on img "MOLLY ANN" at bounding box center [43, 117] width 110 height 82
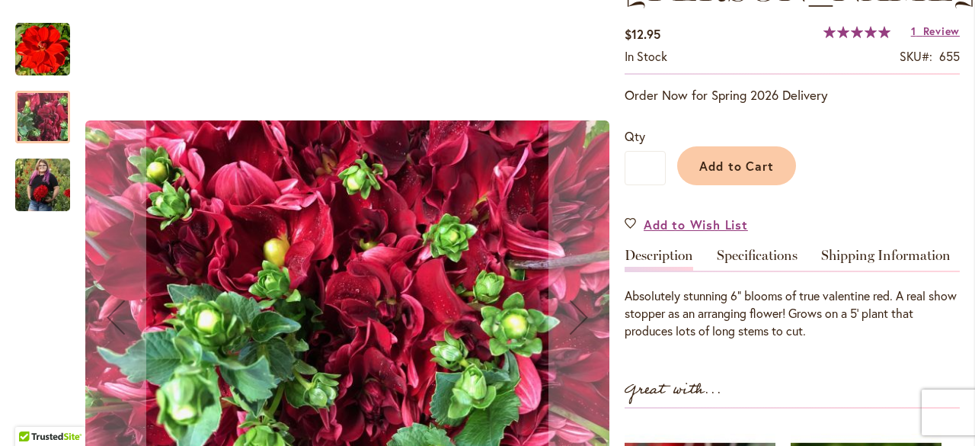
click at [44, 181] on img "MOLLY ANN" at bounding box center [42, 184] width 55 height 69
